Goal: Task Accomplishment & Management: Complete application form

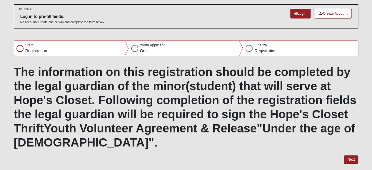
scroll to position [42, 0]
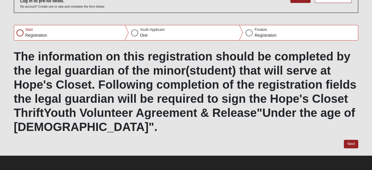
click at [16, 29] on div "Start Registration" at bounding box center [71, 32] width 115 height 15
click at [353, 142] on button "Next" at bounding box center [351, 144] width 14 height 9
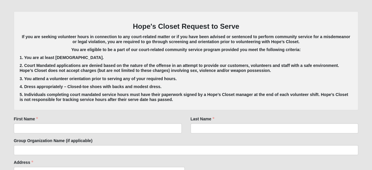
scroll to position [108, 0]
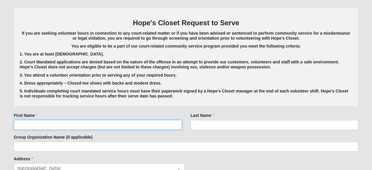
click at [157, 125] on input "First Name" at bounding box center [98, 125] width 168 height 10
type input "Alyvia"
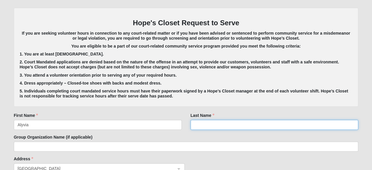
type input "[PERSON_NAME]"
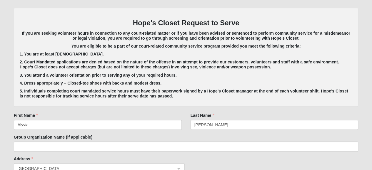
type input "[STREET_ADDRESS]"
type input "jax"
type input "32211"
type input "[EMAIL_ADDRESS][DOMAIN_NAME]"
type input "[PHONE_NUMBER]"
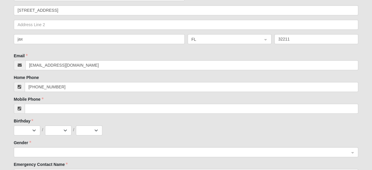
scroll to position [282, 0]
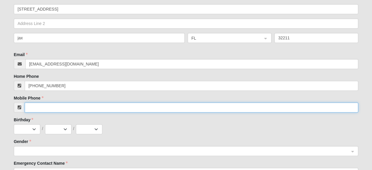
click at [85, 104] on input "Mobile Phone" at bounding box center [192, 108] width 334 height 10
type input "[PHONE_NUMBER]"
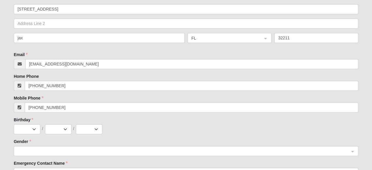
click at [29, 123] on div "Birthday Jan Feb Mar Apr May Jun [DATE] Aug Sep Oct Nov [DATE] 2 3 4 5 6 7 8 9 …" at bounding box center [186, 125] width 345 height 17
click at [34, 126] on select "Jan Feb Mar Apr May Jun [DATE] Aug Sep Oct Nov Dec" at bounding box center [27, 130] width 26 height 10
select select "3"
click at [14, 125] on select "Jan Feb Mar Apr May Jun [DATE] Aug Sep Oct Nov Dec" at bounding box center [27, 130] width 26 height 10
click at [64, 126] on select "1 2 3 4 5 6 7 8 9 10 11 12 13 14 15 16 17 18 19 20 21 22 23 24 25 26 27 28 29 3…" at bounding box center [58, 130] width 26 height 10
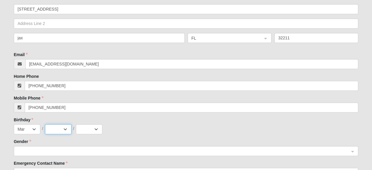
select select "6"
click at [45, 125] on select "1 2 3 4 5 6 7 8 9 10 11 12 13 14 15 16 17 18 19 20 21 22 23 24 25 26 27 28 29 3…" at bounding box center [58, 130] width 26 height 10
click at [93, 130] on select "2025 2024 2023 2022 2021 2020 2019 2018 2017 2016 2015 2014 2013 2012 2011 2010…" at bounding box center [89, 130] width 26 height 10
select select "2008"
click at [76, 125] on select "2025 2024 2023 2022 2021 2020 2019 2018 2017 2016 2015 2014 2013 2012 2011 2010…" at bounding box center [89, 130] width 26 height 10
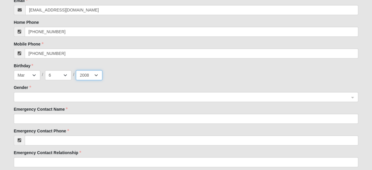
scroll to position [345, 0]
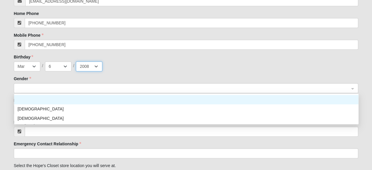
click at [76, 87] on span at bounding box center [184, 88] width 332 height 6
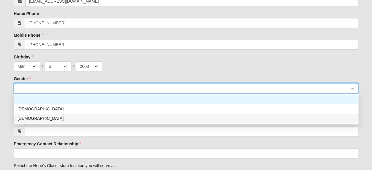
click at [69, 115] on div "[DEMOGRAPHIC_DATA]" at bounding box center [187, 118] width 338 height 6
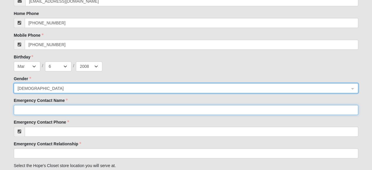
click at [71, 108] on input "Emergency Contact Name" at bounding box center [186, 110] width 345 height 10
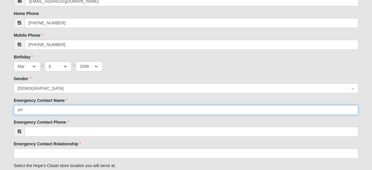
type input "s"
type input "[PERSON_NAME]"
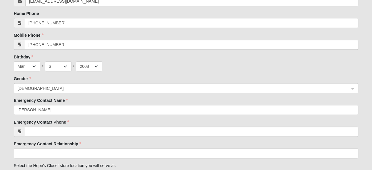
click at [71, 137] on form "Please correct the following: Hope's Closet Request to Serve If you are seeking…" at bounding box center [186, 158] width 345 height 786
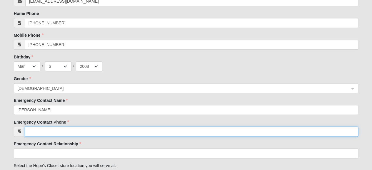
click at [65, 129] on input "Emergency Contact Phone" at bounding box center [192, 132] width 334 height 10
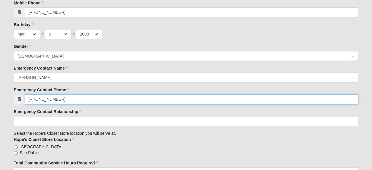
type input "[PHONE_NUMBER]"
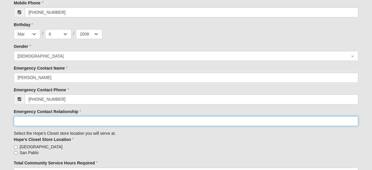
click at [63, 119] on input "Emergency Contact Relationship" at bounding box center [186, 121] width 345 height 10
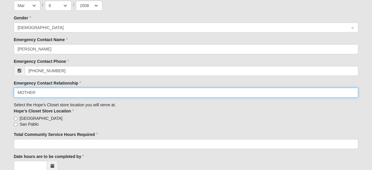
scroll to position [406, 0]
type input "MOTHER"
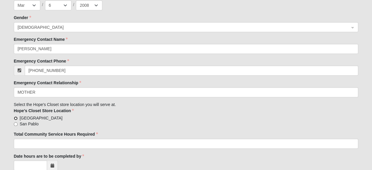
click at [16, 117] on input "[GEOGRAPHIC_DATA]" at bounding box center [16, 119] width 4 height 4
radio input "true"
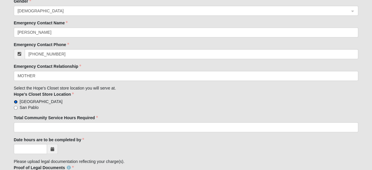
scroll to position [431, 0]
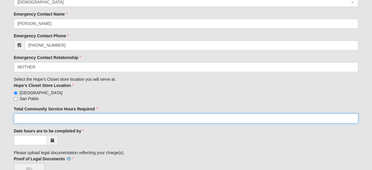
click at [34, 117] on input "Total Community Service Hours Required" at bounding box center [186, 119] width 345 height 10
click at [34, 117] on input "2" at bounding box center [186, 119] width 345 height 10
type input "5"
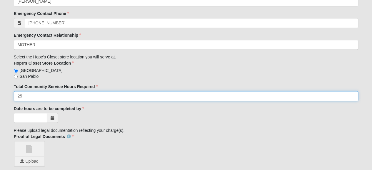
type input "25"
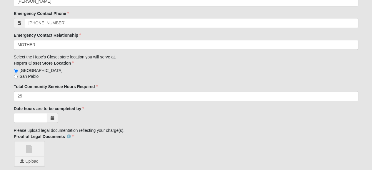
click at [52, 118] on icon at bounding box center [53, 118] width 4 height 4
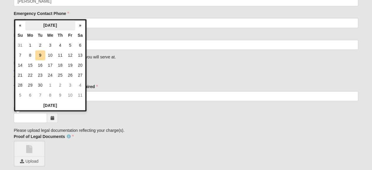
click at [64, 21] on th "[DATE]" at bounding box center [50, 25] width 50 height 10
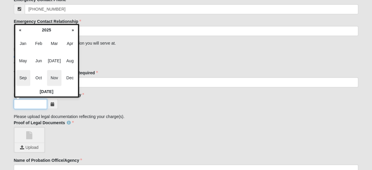
scroll to position [468, 0]
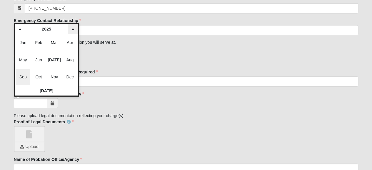
click at [76, 29] on th "»" at bounding box center [73, 29] width 10 height 10
click at [54, 60] on span "[DATE]" at bounding box center [54, 60] width 14 height 16
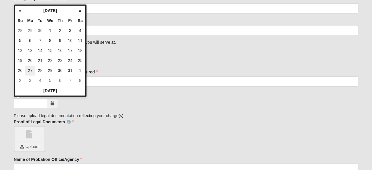
click at [27, 71] on td "27" at bounding box center [30, 71] width 10 height 10
type input "[DATE]"
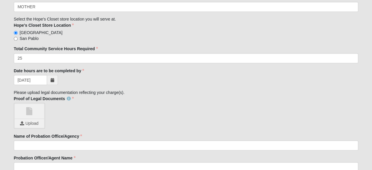
scroll to position [493, 0]
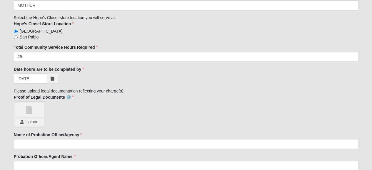
click at [31, 113] on span at bounding box center [29, 109] width 29 height 15
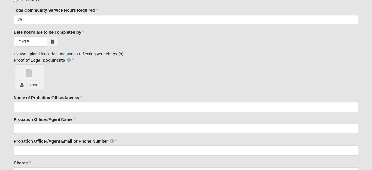
scroll to position [532, 0]
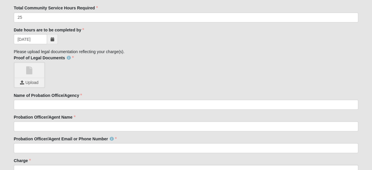
click at [26, 85] on div "Upload" at bounding box center [29, 82] width 29 height 9
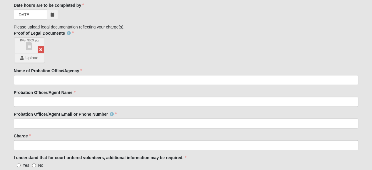
scroll to position [561, 0]
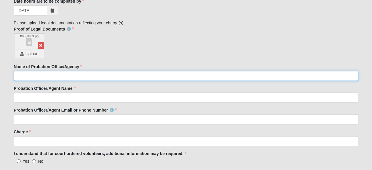
click at [61, 80] on input "Name of Probation Office/Agency" at bounding box center [186, 76] width 345 height 10
type input "p"
type input "PROBATION PLUS"
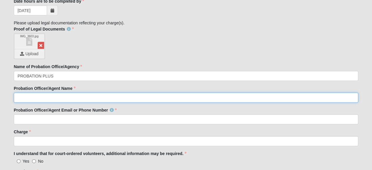
click at [59, 95] on input "Probation Officer/Agent Name" at bounding box center [186, 98] width 345 height 10
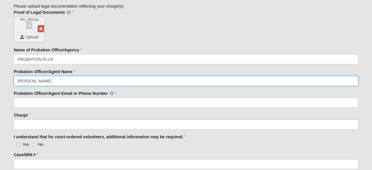
scroll to position [579, 0]
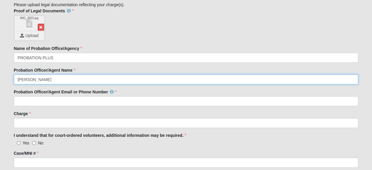
type input "[PERSON_NAME]"
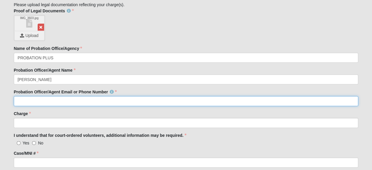
click at [59, 103] on input "Probation Officer/Agent Email or Phone Number" at bounding box center [186, 102] width 345 height 10
type input "[EMAIL_ADDRESS][DOMAIN_NAME]"
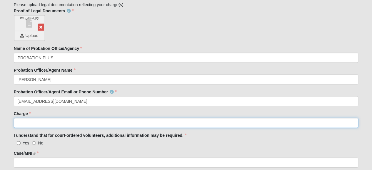
click at [56, 126] on input "Charge" at bounding box center [186, 123] width 345 height 10
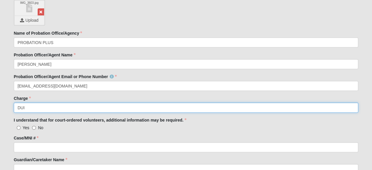
scroll to position [595, 0]
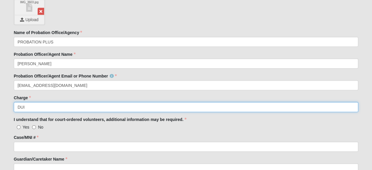
type input "DUI"
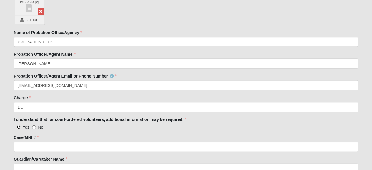
click at [19, 126] on input "Yes" at bounding box center [19, 128] width 4 height 4
radio input "true"
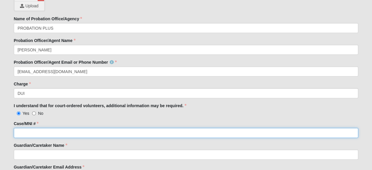
click at [20, 128] on input "Case/MNI #" at bounding box center [186, 133] width 345 height 10
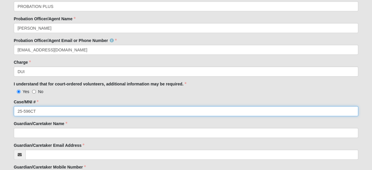
scroll to position [632, 0]
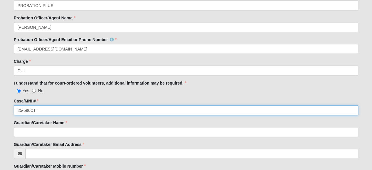
type input "25-596CT"
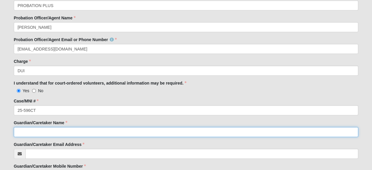
click at [23, 131] on input "Guardian/Caretaker Name" at bounding box center [186, 132] width 345 height 10
type input "[PERSON_NAME]"
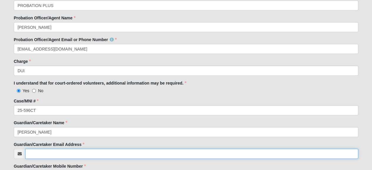
click at [38, 156] on input "Guardian/Caretaker Email Address" at bounding box center [191, 154] width 333 height 10
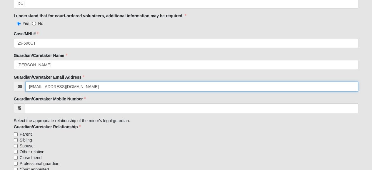
scroll to position [723, 0]
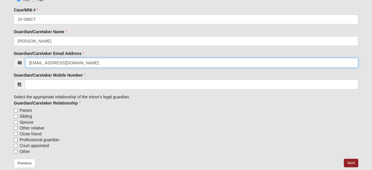
type input "[EMAIL_ADDRESS][DOMAIN_NAME]"
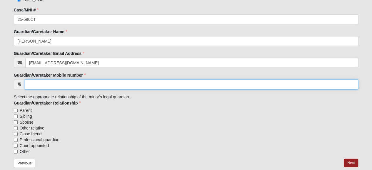
click at [44, 86] on input "Guardian/Caretaker Mobile Number" at bounding box center [192, 85] width 334 height 10
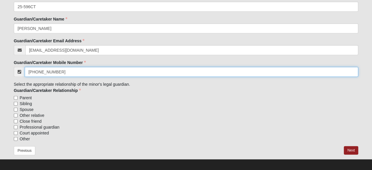
scroll to position [738, 0]
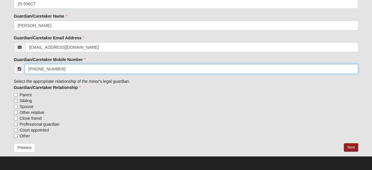
type input "[PHONE_NUMBER]"
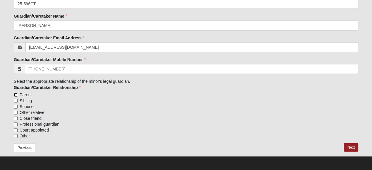
click at [14, 94] on input "Parent" at bounding box center [16, 95] width 4 height 4
checkbox input "true"
click at [22, 146] on button "Previous" at bounding box center [25, 148] width 22 height 9
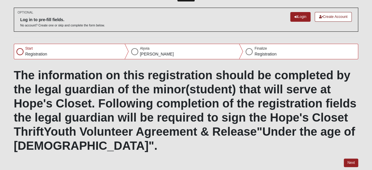
scroll to position [42, 0]
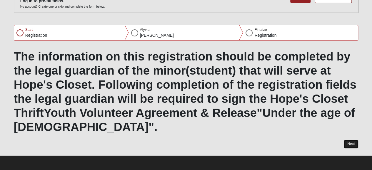
click at [353, 145] on button "Next" at bounding box center [351, 144] width 14 height 9
select select "3"
select select "6"
select select "2008"
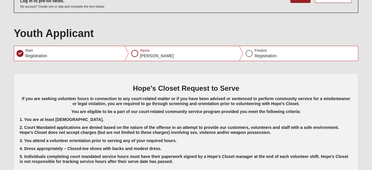
scroll to position [42, 0]
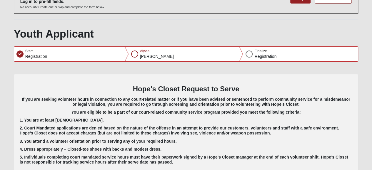
type input "[PHONE_NUMBER]"
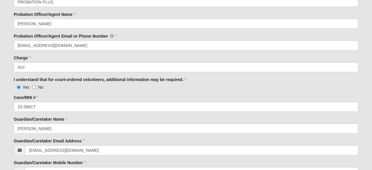
scroll to position [738, 0]
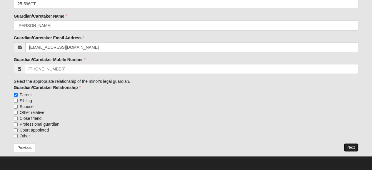
click at [349, 149] on button "Next" at bounding box center [351, 148] width 14 height 9
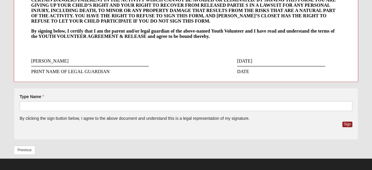
scroll to position [186, 0]
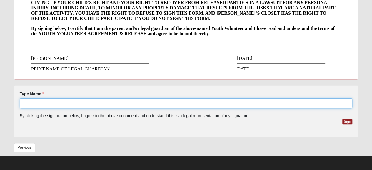
click at [149, 104] on input "Type Name" at bounding box center [186, 104] width 333 height 10
type input "[PERSON_NAME]"
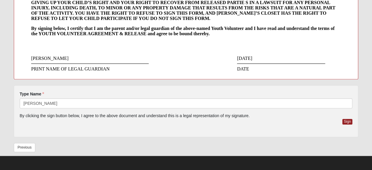
click at [341, 122] on div "Sign" at bounding box center [186, 125] width 333 height 12
click at [346, 122] on button "Sign" at bounding box center [348, 122] width 10 height 6
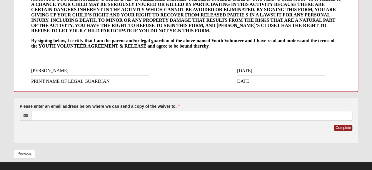
scroll to position [172, 0]
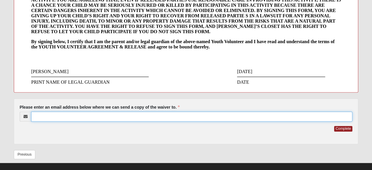
click at [283, 114] on input "Please enter an email address below where we can send a copy of the waiver to." at bounding box center [192, 117] width 322 height 10
type input "[EMAIL_ADDRESS][DOMAIN_NAME]"
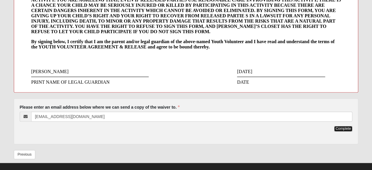
click at [351, 128] on button "Complete" at bounding box center [343, 129] width 18 height 6
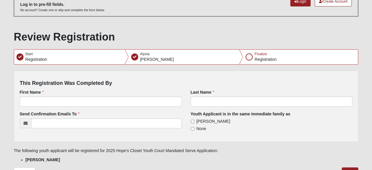
scroll to position [39, 0]
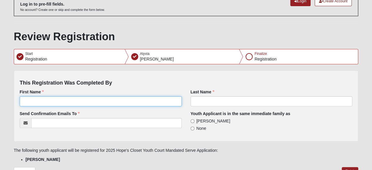
click at [150, 103] on input "First Name" at bounding box center [101, 102] width 162 height 10
type input "Alyvia"
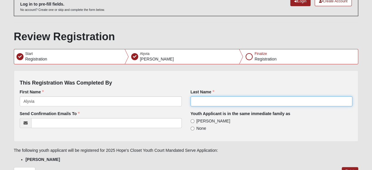
type input "[PERSON_NAME]"
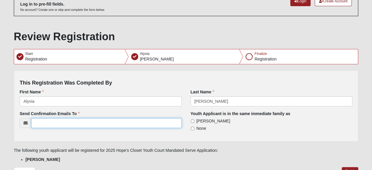
type input "[EMAIL_ADDRESS][DOMAIN_NAME]"
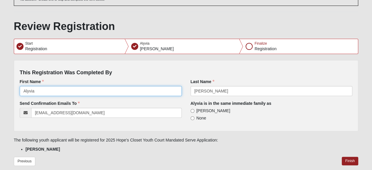
scroll to position [57, 0]
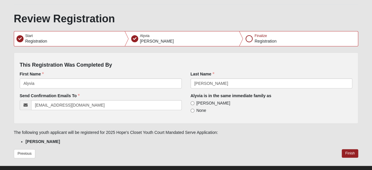
click at [195, 103] on label "[PERSON_NAME]" at bounding box center [211, 103] width 40 height 6
click at [195, 103] on input "[PERSON_NAME]" at bounding box center [193, 104] width 4 height 4
radio input "true"
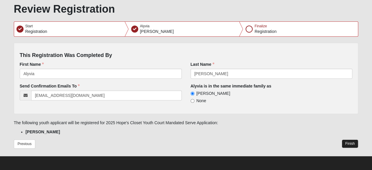
click at [356, 142] on button "Finish" at bounding box center [350, 144] width 17 height 9
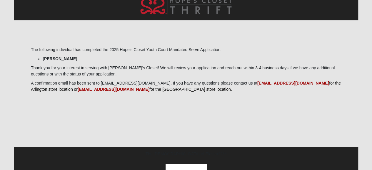
scroll to position [117, 0]
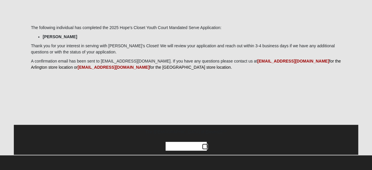
click at [205, 145] on img at bounding box center [205, 147] width 6 height 6
